Goal: Information Seeking & Learning: Learn about a topic

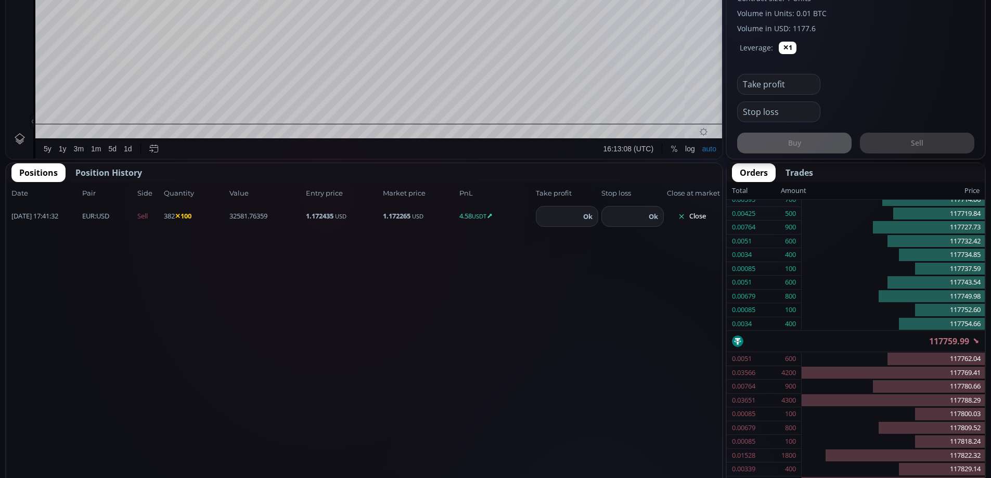
scroll to position [511, 0]
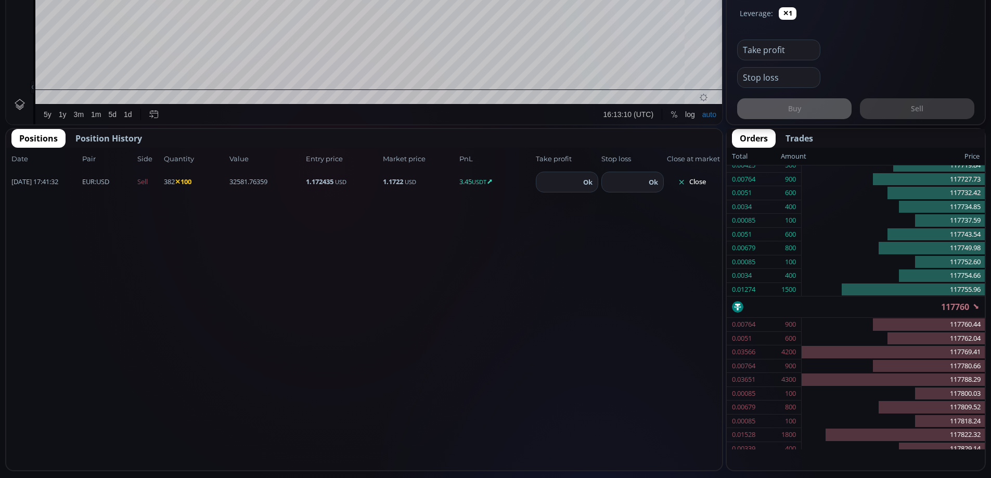
click at [697, 181] on button "Close" at bounding box center [692, 182] width 50 height 17
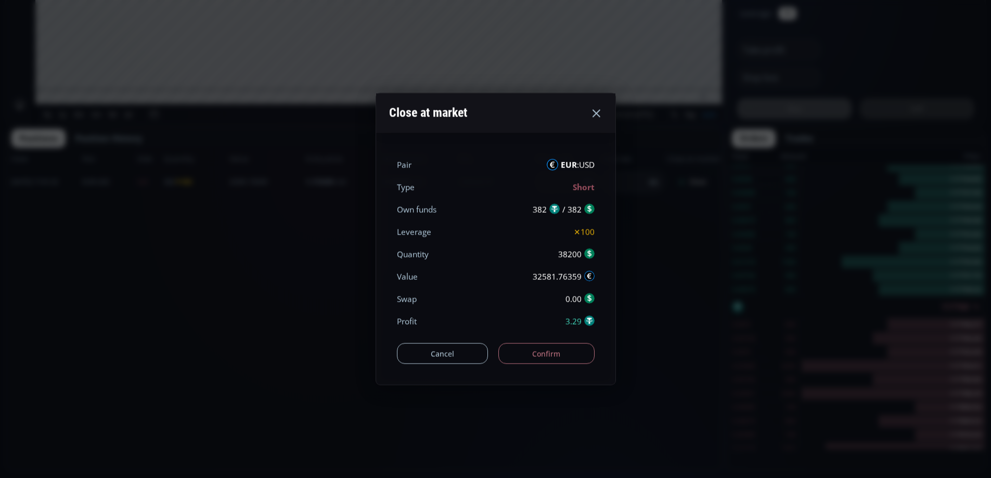
click at [595, 112] on use at bounding box center [597, 113] width 8 height 8
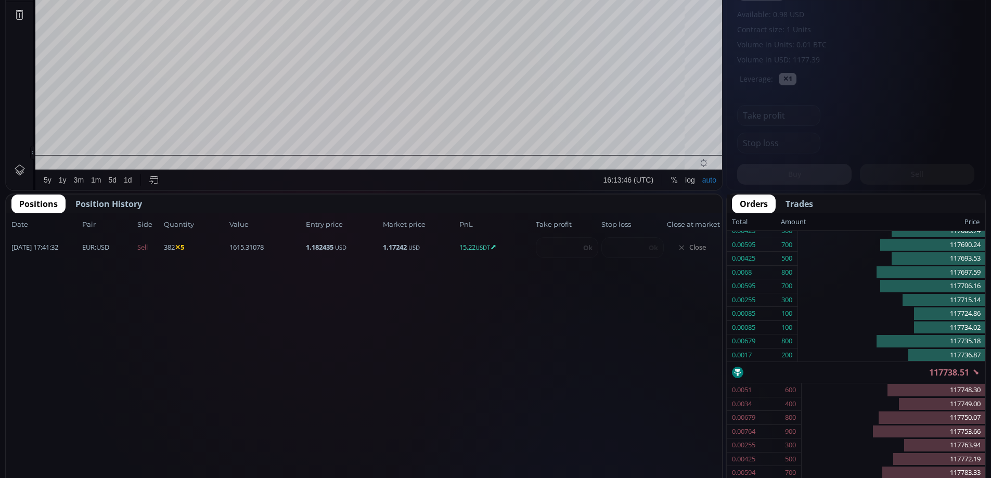
scroll to position [487, 0]
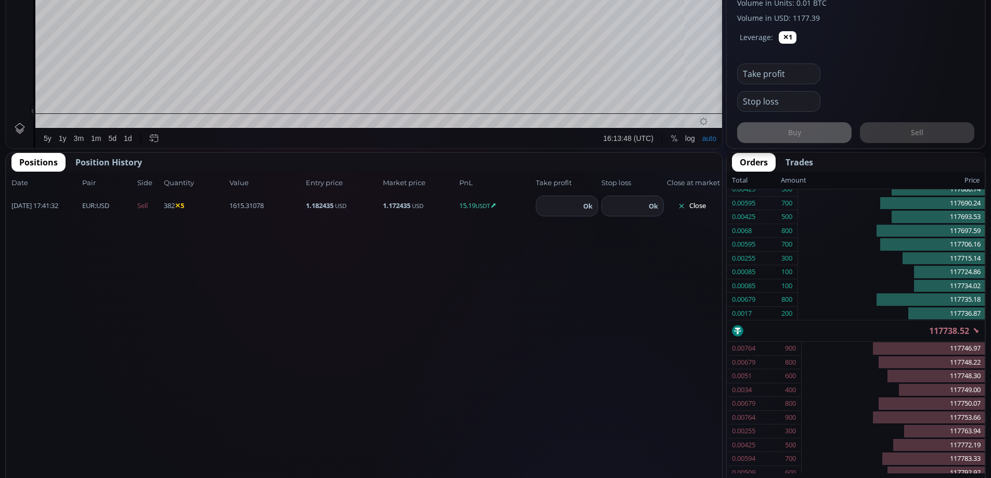
click at [697, 207] on button "Close" at bounding box center [692, 206] width 50 height 17
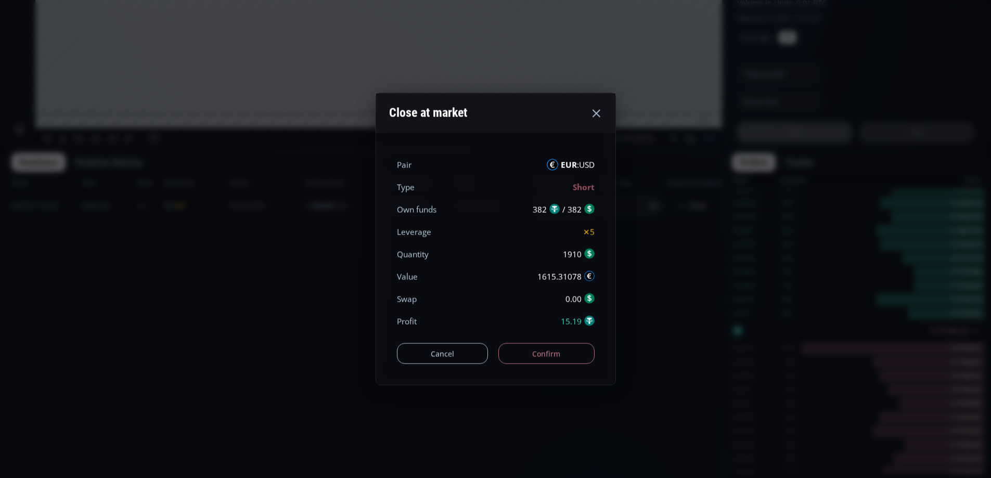
click at [573, 354] on button "Confirm" at bounding box center [547, 353] width 96 height 21
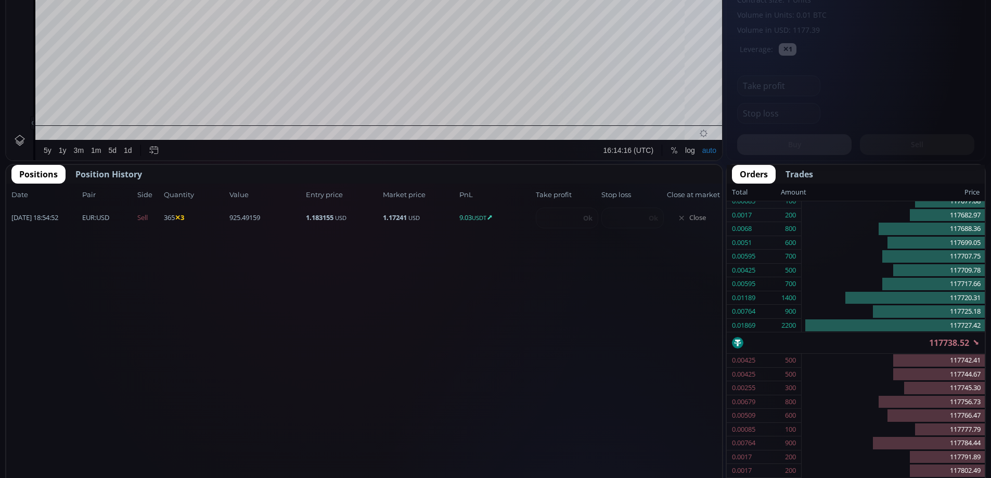
scroll to position [530, 0]
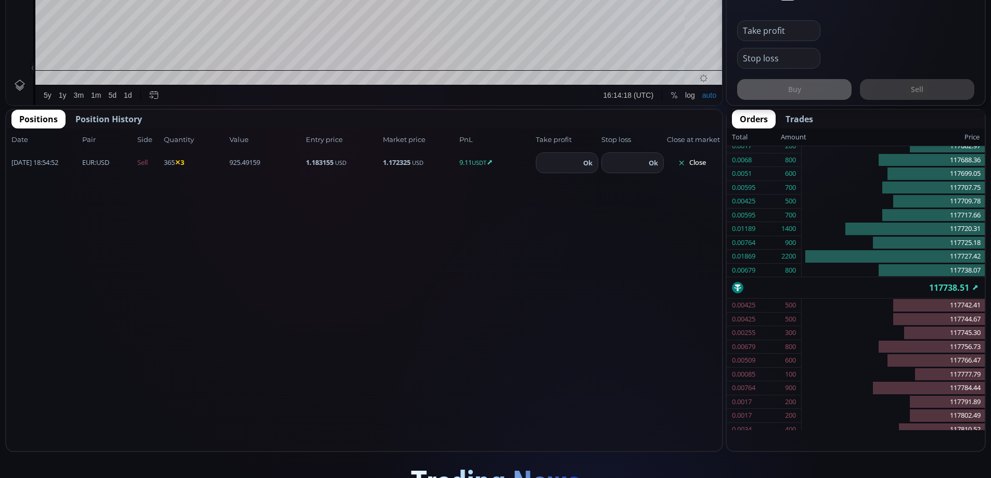
click at [694, 162] on button "Close" at bounding box center [692, 163] width 50 height 17
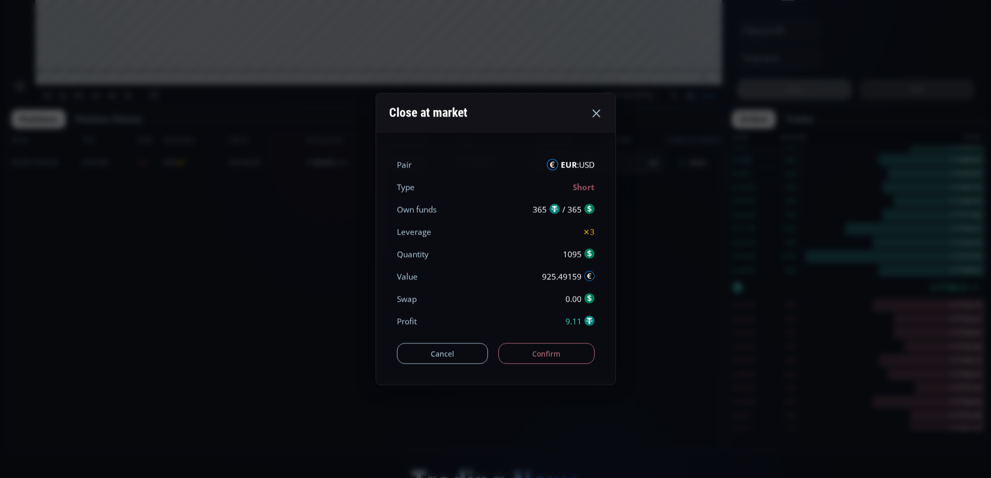
click at [563, 358] on button "Confirm" at bounding box center [547, 353] width 96 height 21
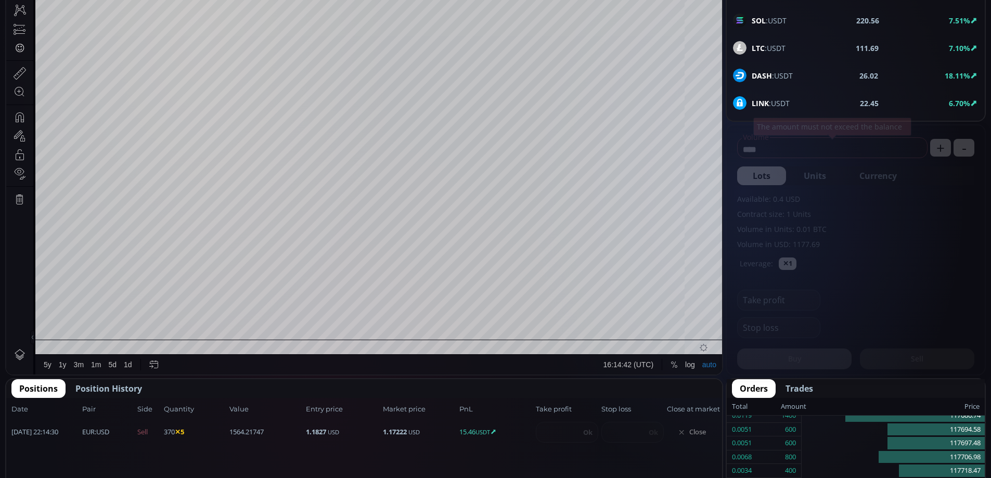
scroll to position [363, 0]
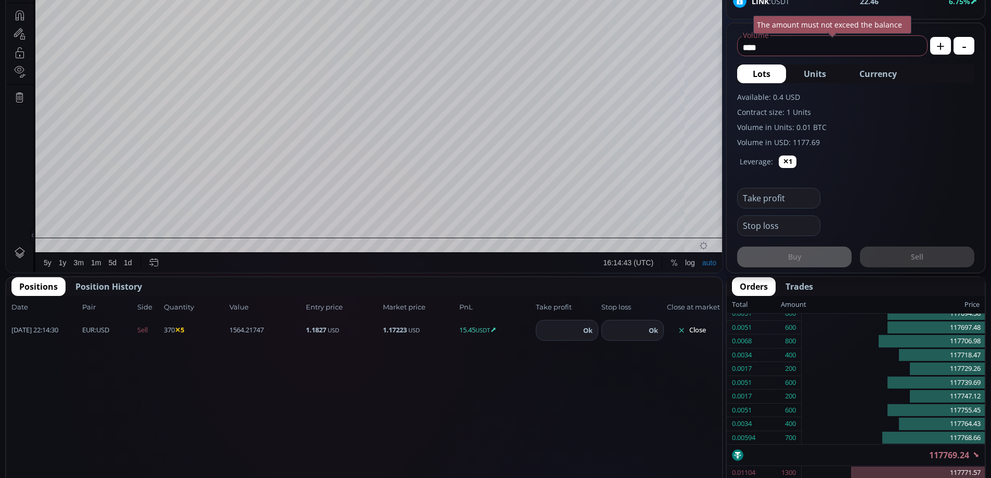
click at [695, 330] on button "Close" at bounding box center [692, 330] width 50 height 17
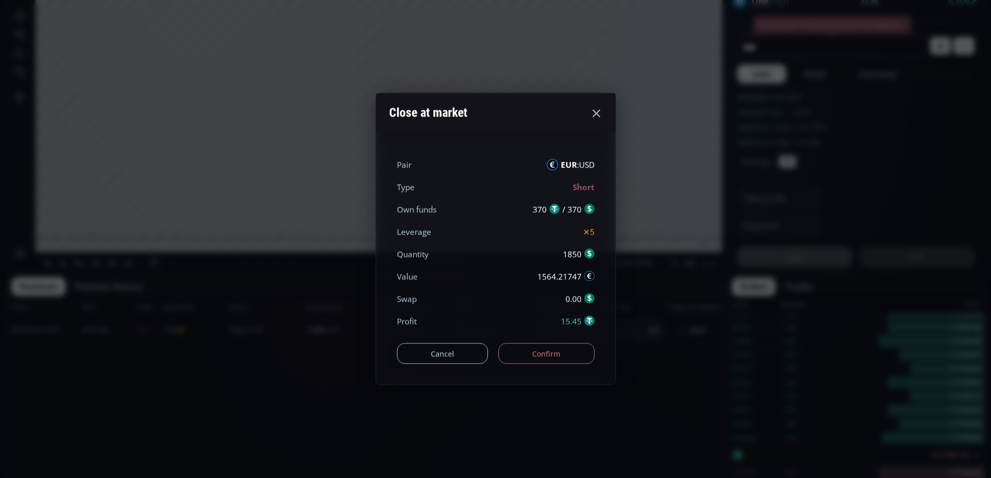
click at [537, 354] on button "Confirm" at bounding box center [547, 353] width 96 height 21
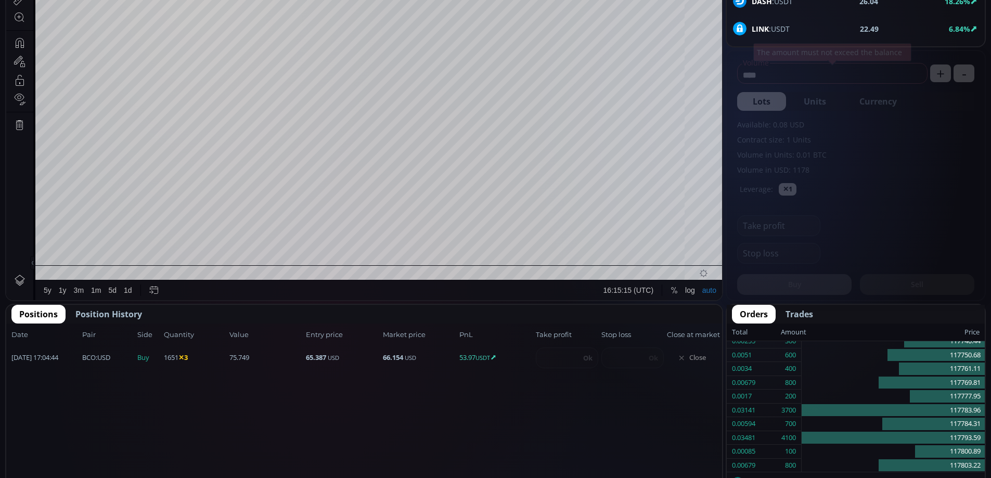
scroll to position [338, 0]
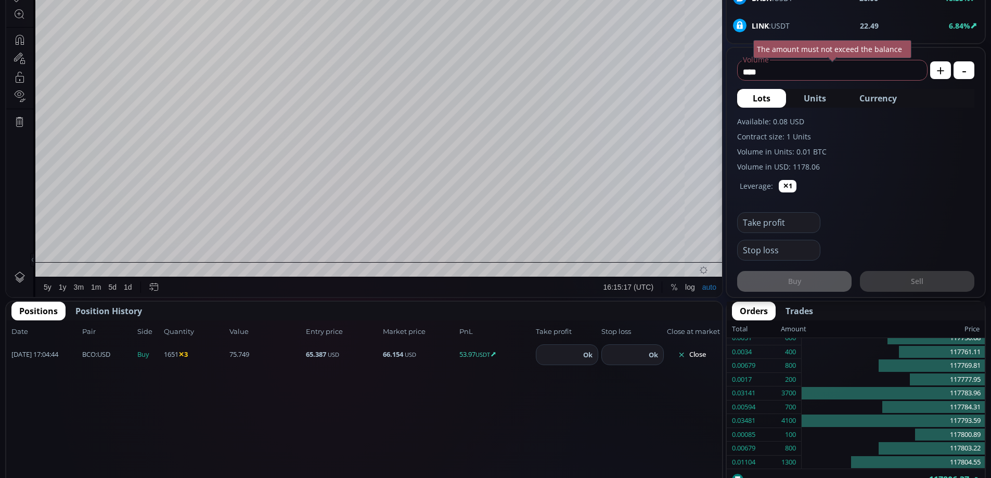
click at [696, 354] on button "Close" at bounding box center [692, 355] width 50 height 17
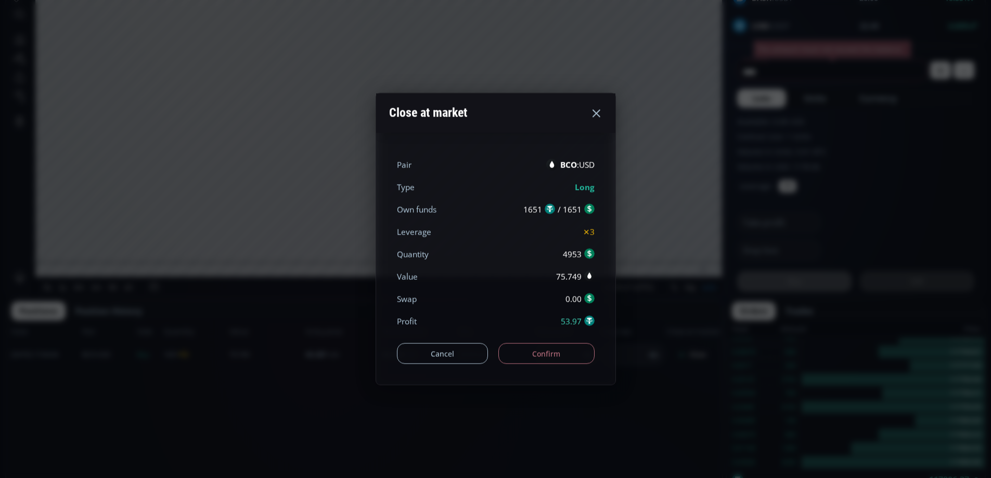
click at [530, 350] on button "Confirm" at bounding box center [547, 353] width 96 height 21
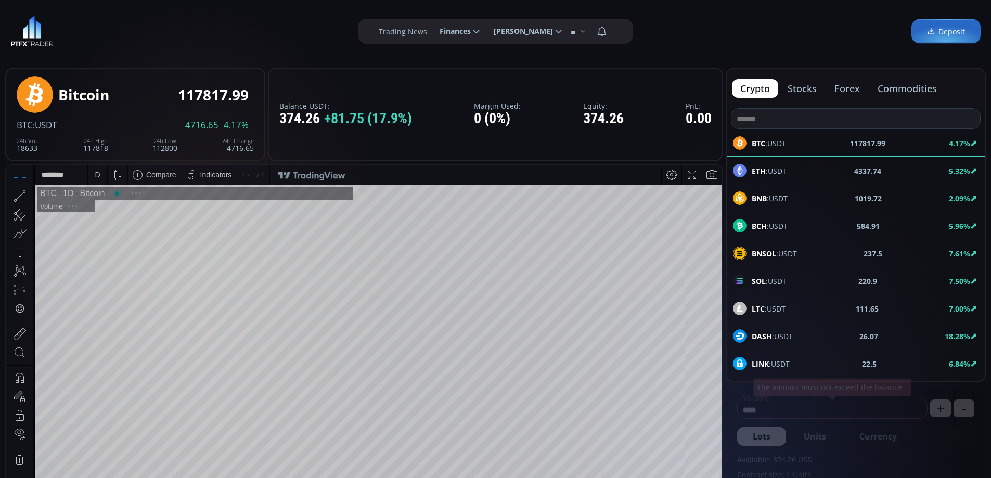
scroll to position [145, 0]
click at [847, 89] on button "forex" at bounding box center [847, 88] width 42 height 19
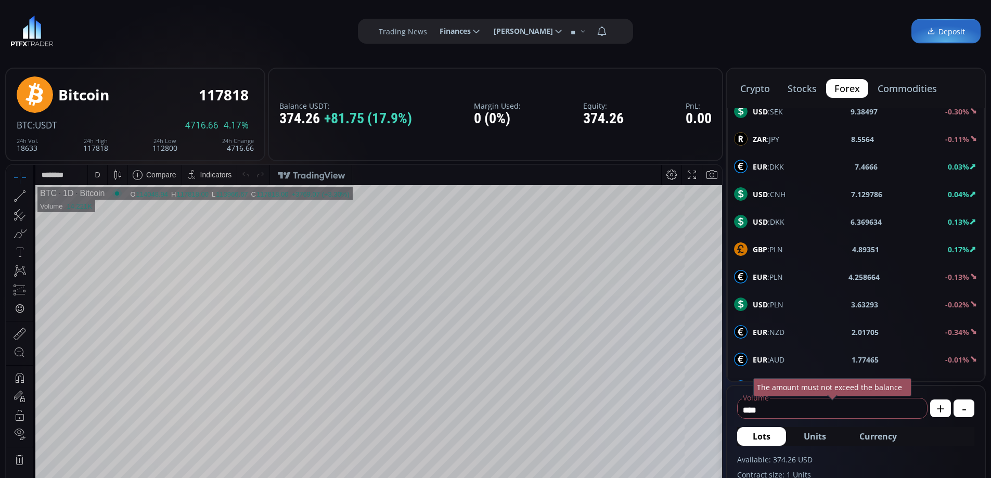
scroll to position [416, 0]
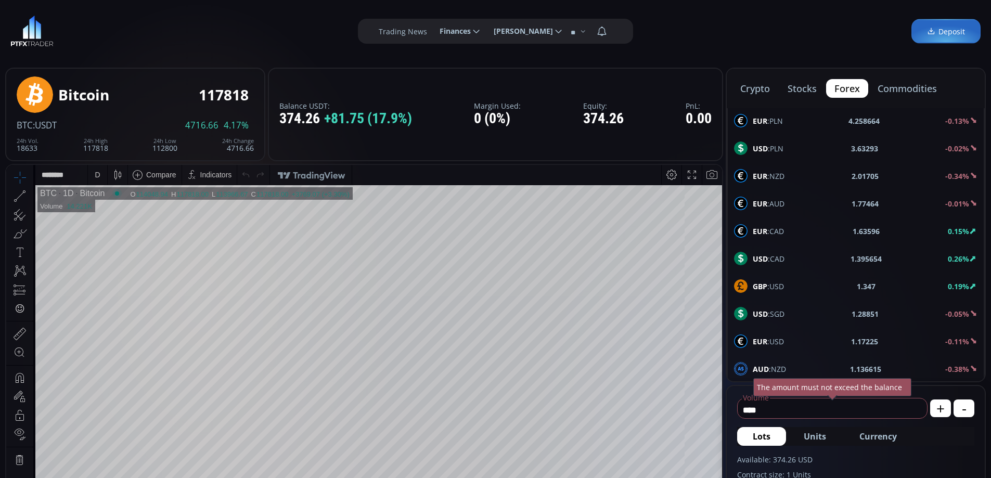
click at [782, 284] on span "GBP :USD" at bounding box center [768, 286] width 31 height 11
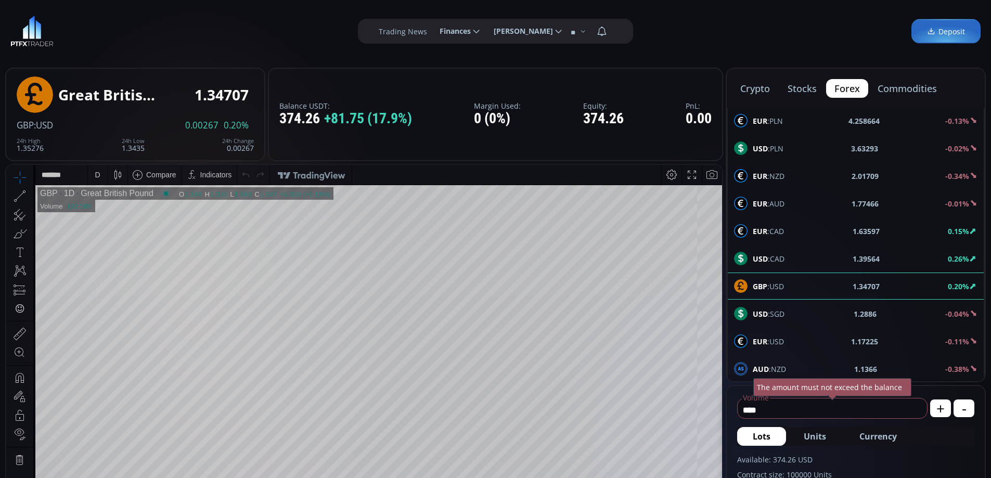
click at [98, 174] on div "D" at bounding box center [97, 175] width 5 height 8
click at [133, 298] on div "1 hour" at bounding box center [123, 299] width 63 height 8
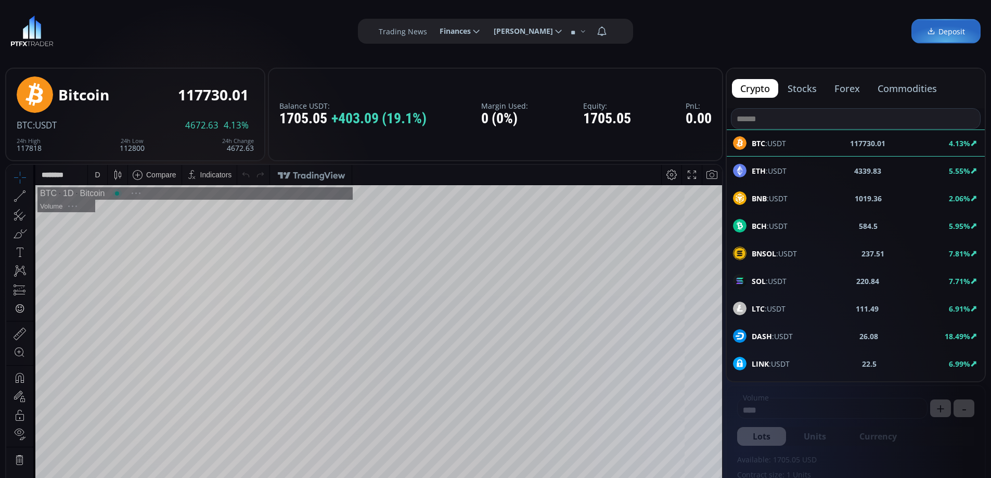
scroll to position [145, 0]
click at [907, 85] on button "commodities" at bounding box center [908, 88] width 76 height 19
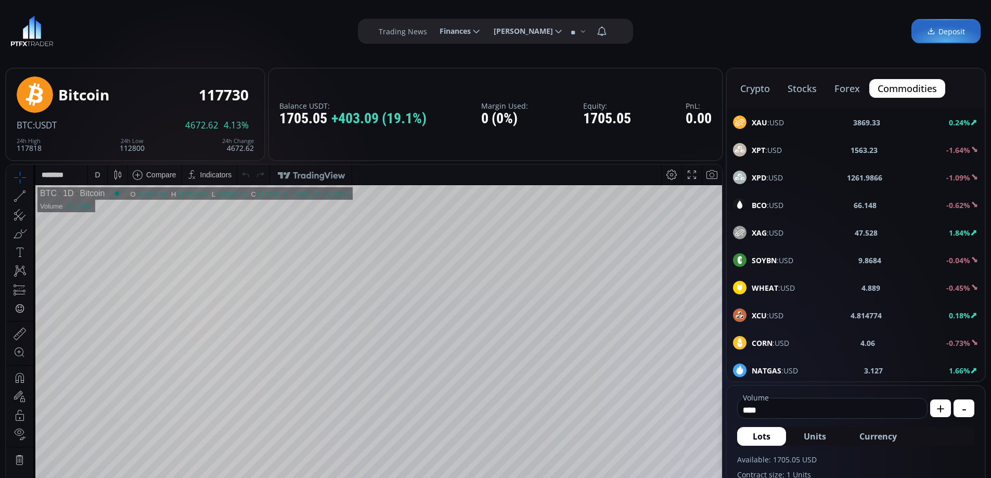
click at [774, 122] on span "XAU :USD" at bounding box center [768, 122] width 32 height 11
